Goal: Communication & Community: Answer question/provide support

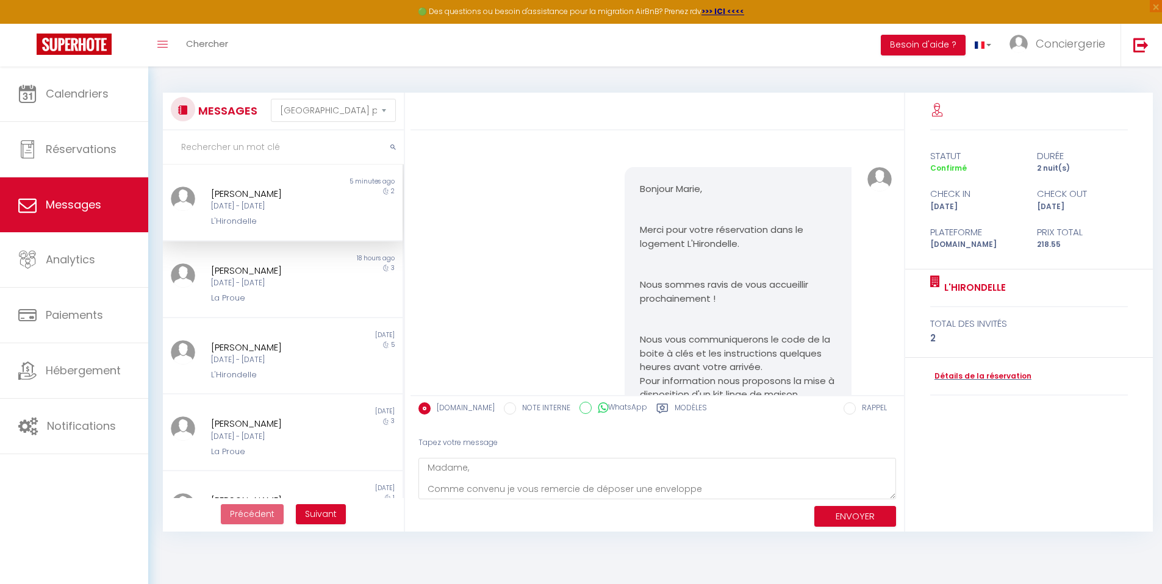
select select "message"
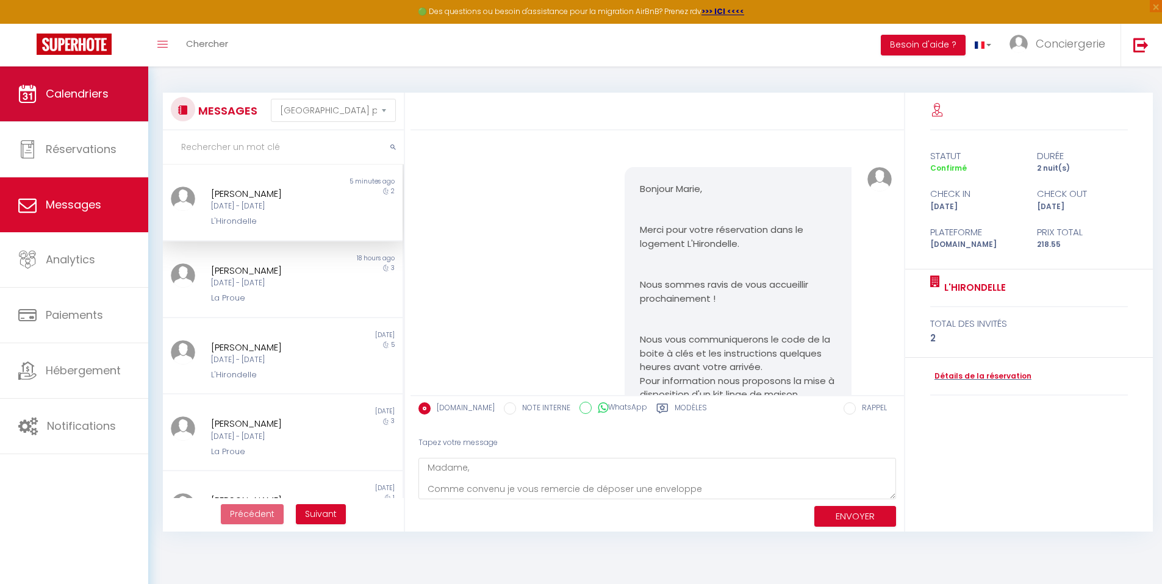
scroll to position [1702, 0]
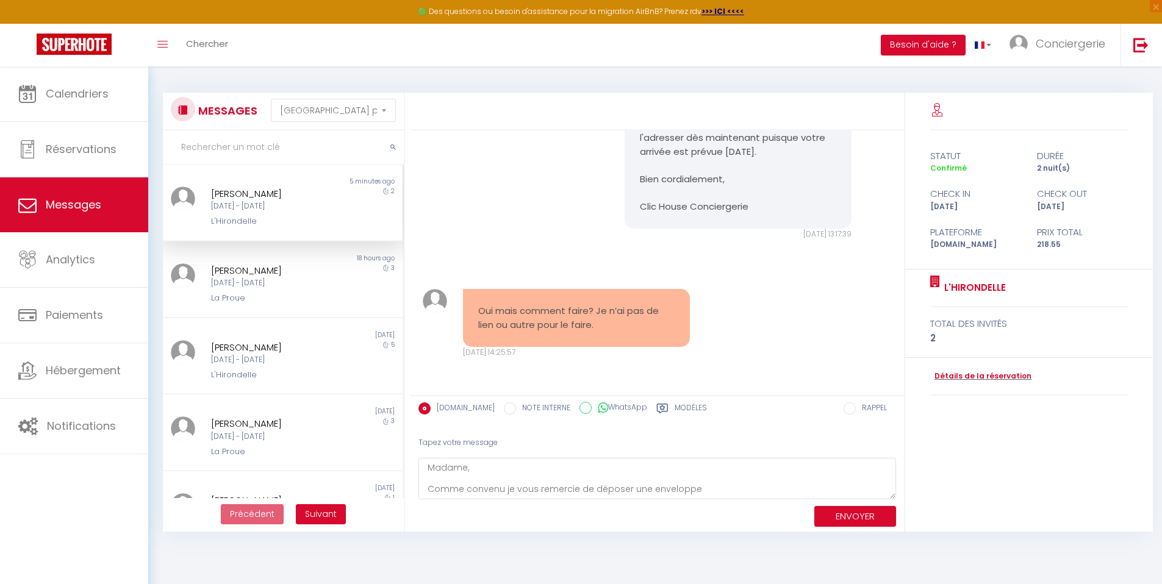
click at [605, 492] on textarea "Madame, Comme convenu je vous remercie de déposer une enveloppe" at bounding box center [657, 479] width 478 height 42
click at [699, 488] on textarea "Madame, Comme convenu je vous remercie de déposer une enveloppe" at bounding box center [657, 479] width 478 height 42
click at [691, 465] on textarea "Madame, Comme convenu je vous remercie de déposer une enveloppe dans le week-en…" at bounding box center [657, 479] width 478 height 42
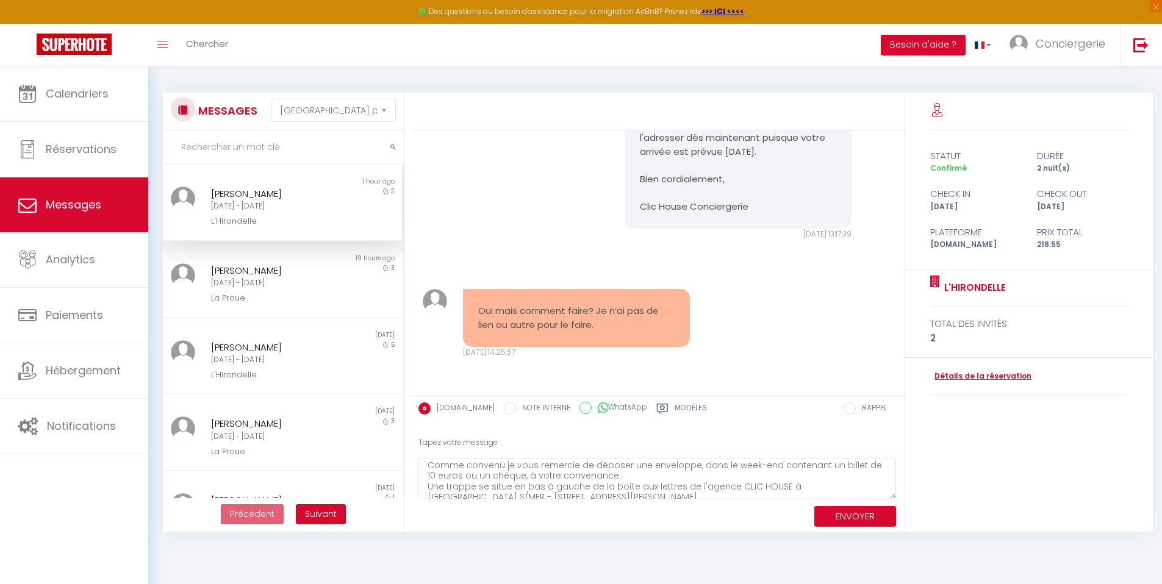
click at [770, 467] on textarea "Madame, Comme convenu je vous remercie de déposer une enveloppe, dans le week-e…" at bounding box center [657, 479] width 478 height 42
click at [510, 475] on textarea "Madame, Comme convenu je vous remercie de déposer une enveloppe, dans le week-e…" at bounding box center [657, 479] width 478 height 42
type textarea "Madame, Comme convenu je vous remercie de déposer une enveloppe, dans le week-e…"
click at [835, 521] on button "ENVOYER" at bounding box center [855, 516] width 82 height 21
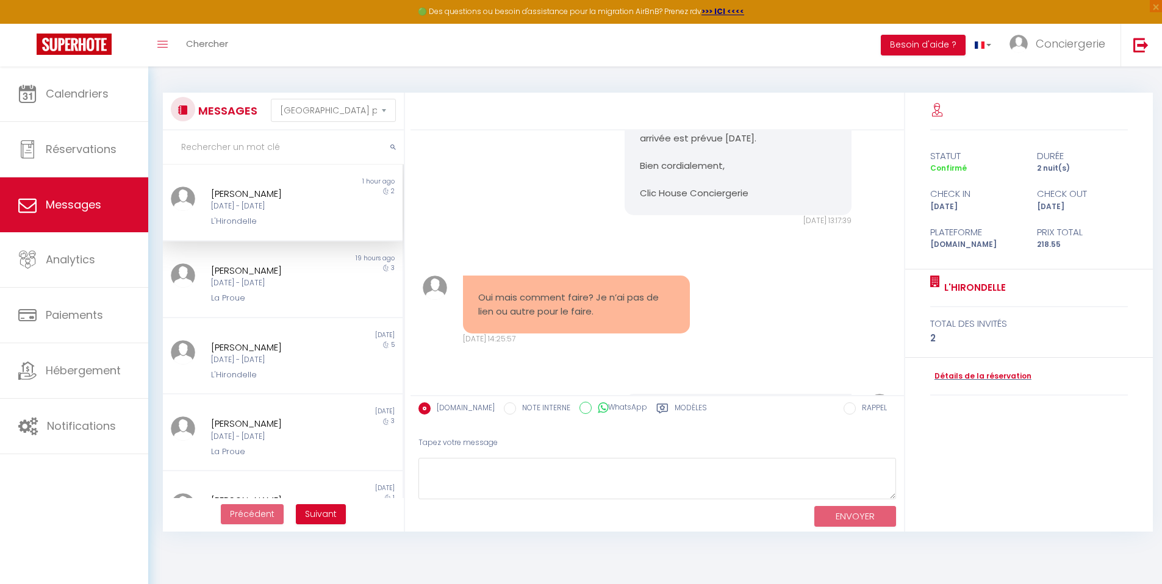
scroll to position [1971, 0]
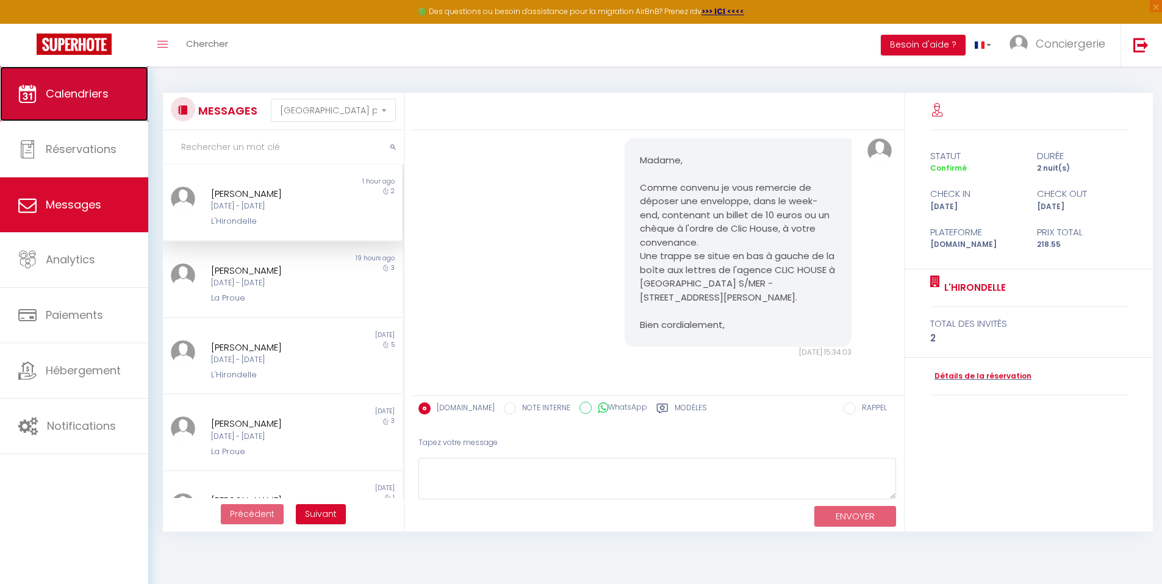
click at [77, 88] on span "Calendriers" at bounding box center [77, 93] width 63 height 15
